Goal: Communication & Community: Participate in discussion

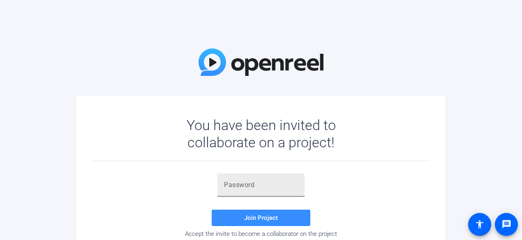
click at [252, 188] on input "text" at bounding box center [261, 185] width 74 height 10
paste input "Y-w%js"
type input "Y-w%js"
click at [264, 216] on span "Join Project" at bounding box center [261, 217] width 34 height 7
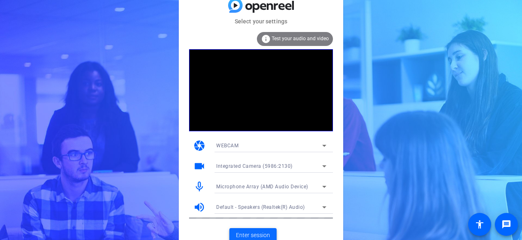
click at [254, 235] on span "Enter session" at bounding box center [253, 235] width 34 height 9
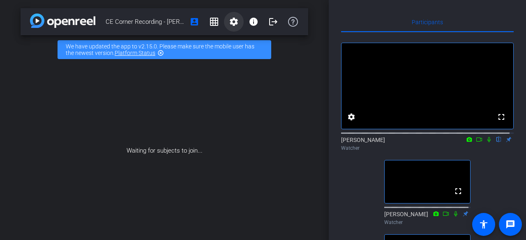
click at [237, 21] on span at bounding box center [234, 22] width 20 height 20
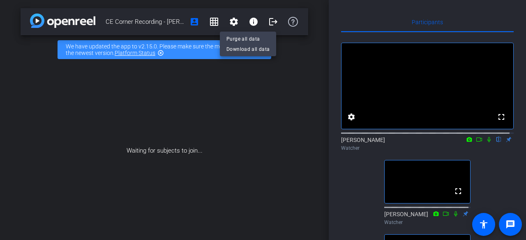
click at [214, 5] on div at bounding box center [263, 120] width 526 height 240
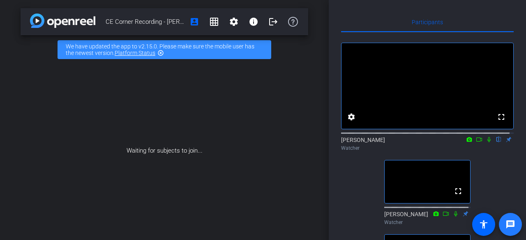
click at [507, 228] on mat-icon "message" at bounding box center [510, 225] width 10 height 10
click at [487, 228] on mat-icon "accessibility" at bounding box center [484, 225] width 10 height 10
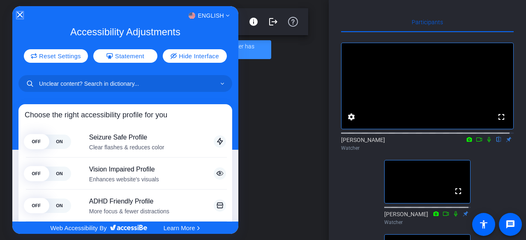
click at [20, 13] on icon "Close Accessibility Interface" at bounding box center [20, 15] width 6 height 6
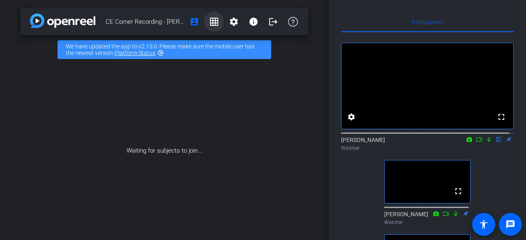
click at [212, 22] on mat-icon "grid_on" at bounding box center [214, 22] width 10 height 10
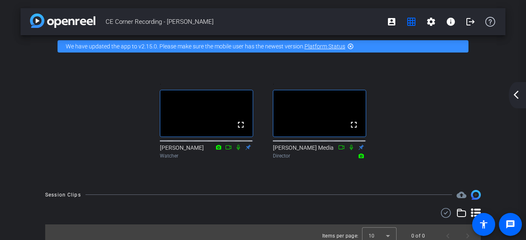
click at [349, 48] on mat-icon "highlight_off" at bounding box center [350, 46] width 7 height 7
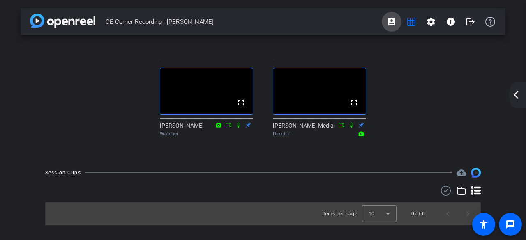
click at [396, 24] on span at bounding box center [392, 22] width 20 height 20
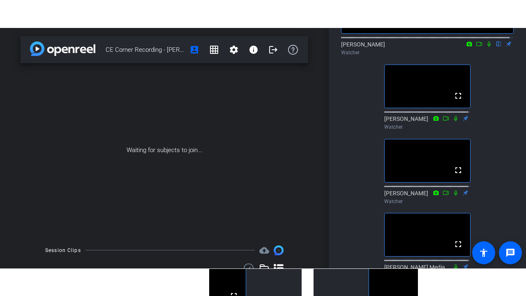
scroll to position [180, 0]
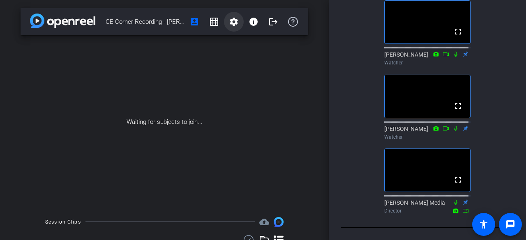
click at [227, 15] on span at bounding box center [234, 22] width 20 height 20
click at [218, 8] on div at bounding box center [263, 120] width 526 height 240
click at [462, 125] on div "[PERSON_NAME] Watcher" at bounding box center [427, 133] width 86 height 16
click at [457, 101] on mat-icon "fullscreen" at bounding box center [458, 106] width 10 height 10
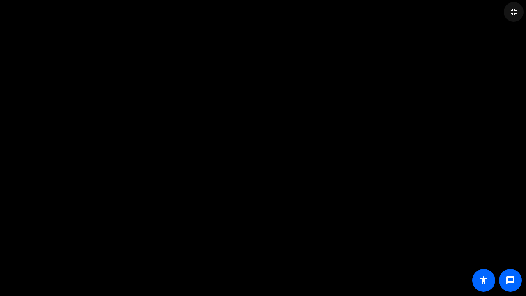
click at [518, 10] on mat-icon "fullscreen_exit" at bounding box center [514, 12] width 10 height 10
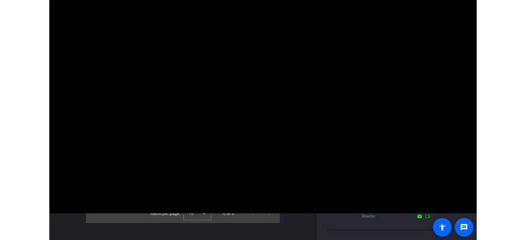
scroll to position [180, 0]
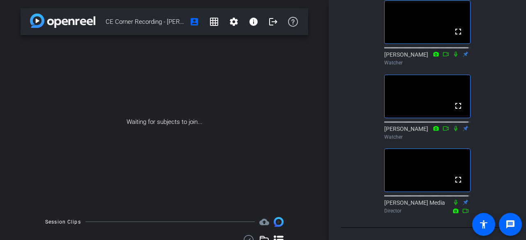
click at [411, 127] on div "[PERSON_NAME] Watcher" at bounding box center [427, 133] width 86 height 16
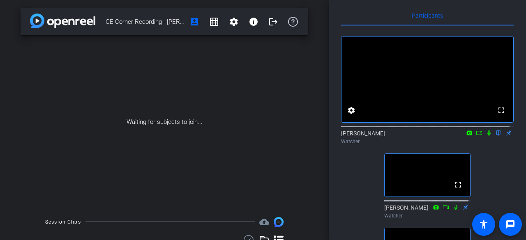
scroll to position [0, 0]
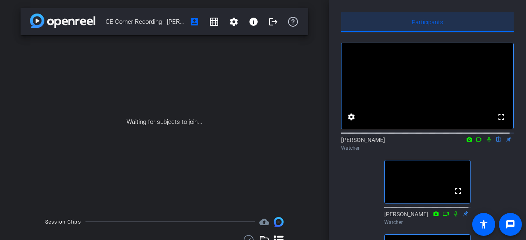
click at [431, 25] on span "Participants" at bounding box center [427, 22] width 31 height 6
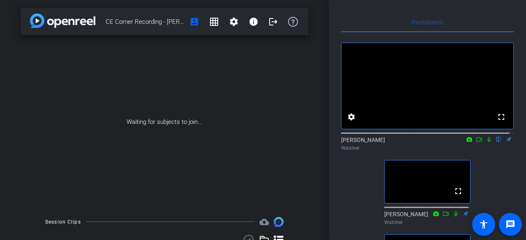
click at [494, 143] on mat-icon "flip" at bounding box center [499, 139] width 10 height 7
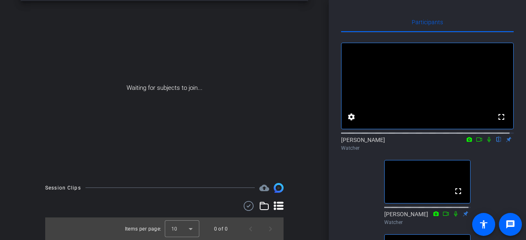
click at [487, 143] on icon at bounding box center [488, 139] width 3 height 5
click at [487, 143] on icon at bounding box center [489, 139] width 5 height 5
click at [353, 122] on mat-icon "settings" at bounding box center [351, 117] width 10 height 10
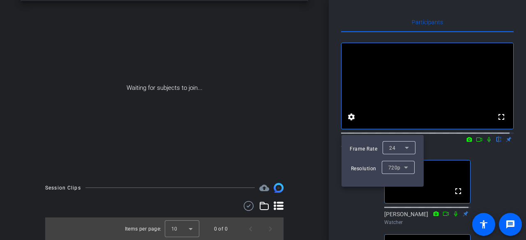
click at [507, 175] on div at bounding box center [263, 120] width 526 height 240
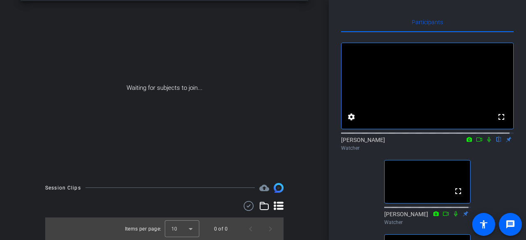
scroll to position [180, 0]
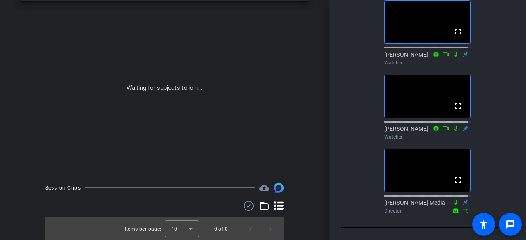
click at [350, 55] on div "fullscreen settings [PERSON_NAME] flip Watcher fullscreen [PERSON_NAME] Watcher…" at bounding box center [427, 45] width 173 height 345
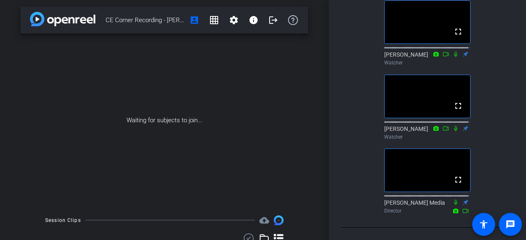
scroll to position [0, 0]
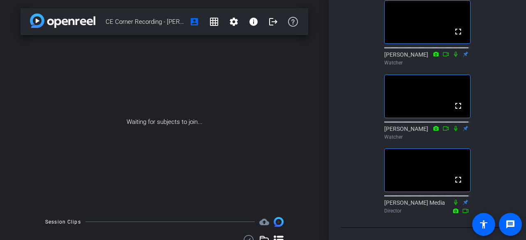
click at [35, 21] on img at bounding box center [62, 21] width 65 height 14
click at [253, 79] on div "Waiting for subjects to join..." at bounding box center [165, 122] width 288 height 174
click at [442, 126] on icon at bounding box center [445, 129] width 7 height 6
click at [502, 110] on div "fullscreen settings [PERSON_NAME] flip Watcher fullscreen [PERSON_NAME] Watcher…" at bounding box center [427, 45] width 173 height 345
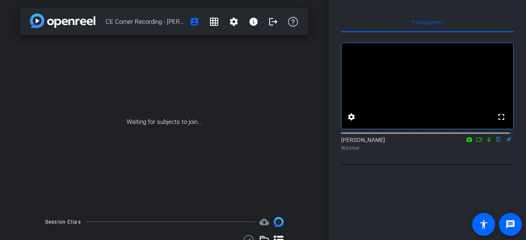
scroll to position [0, 0]
